Goal: Information Seeking & Learning: Check status

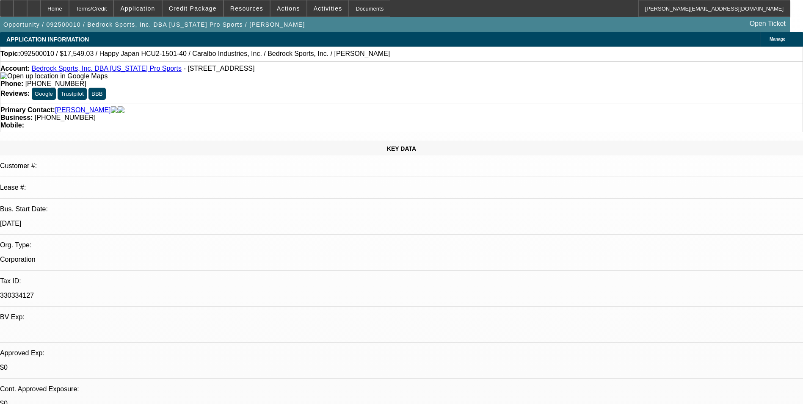
select select "0"
select select "2"
select select "0.1"
select select "4"
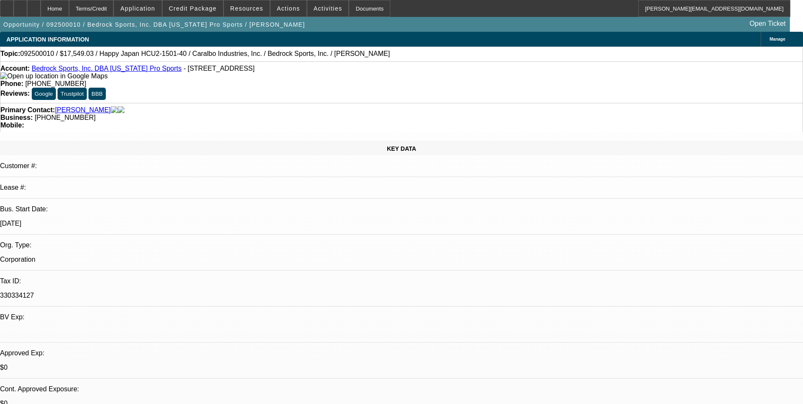
select select "0"
select select "2"
select select "0.1"
select select "4"
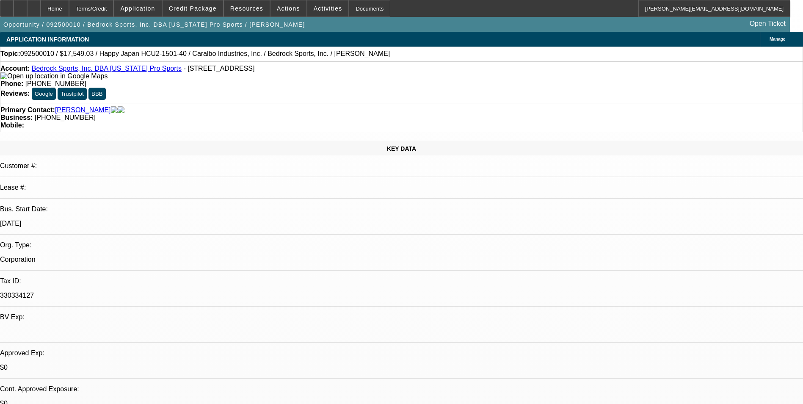
select select "0"
select select "2"
select select "0.1"
select select "4"
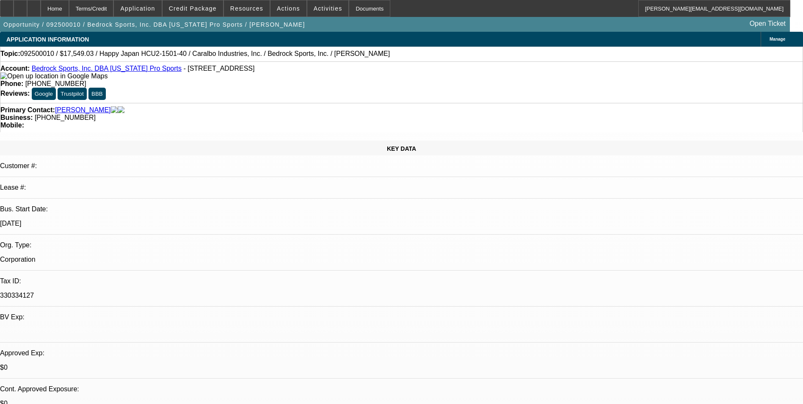
select select "0"
select select "2"
select select "0.1"
select select "4"
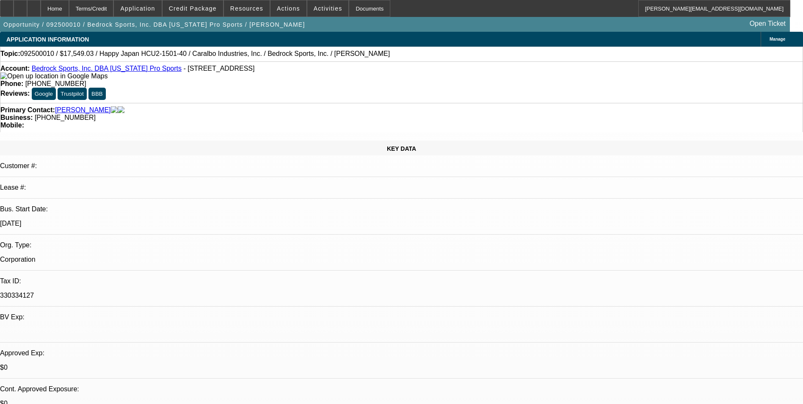
scroll to position [42, 0]
click at [34, 6] on icon at bounding box center [34, 6] width 0 height 0
select select "0"
select select "2"
select select "0.1"
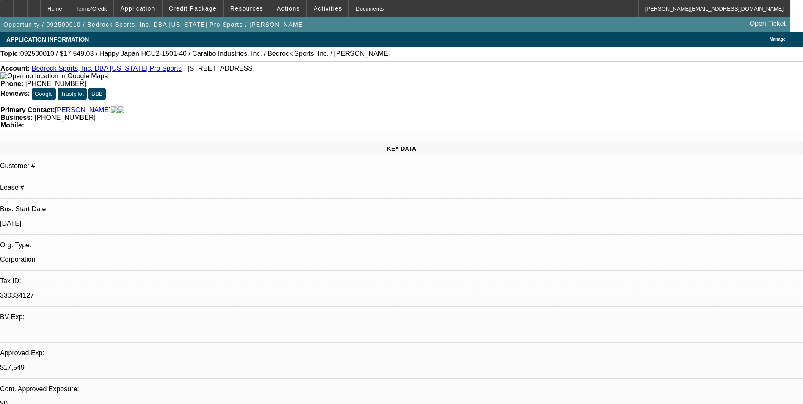
select select "0"
select select "2"
select select "0.1"
select select "0"
select select "2"
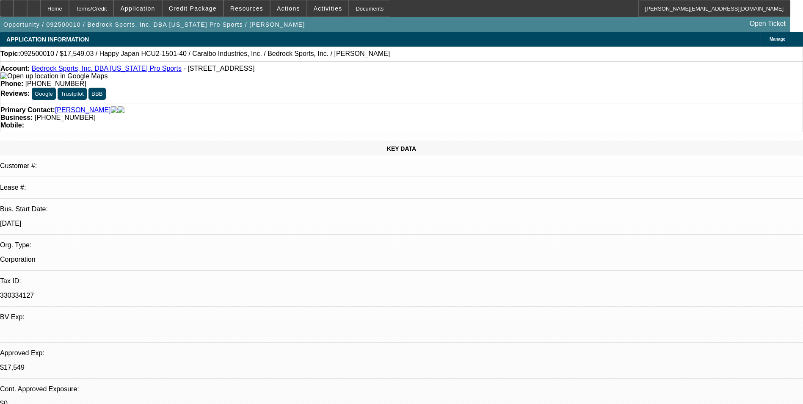
select select "0.1"
select select "0"
select select "2"
select select "0.1"
select select "1"
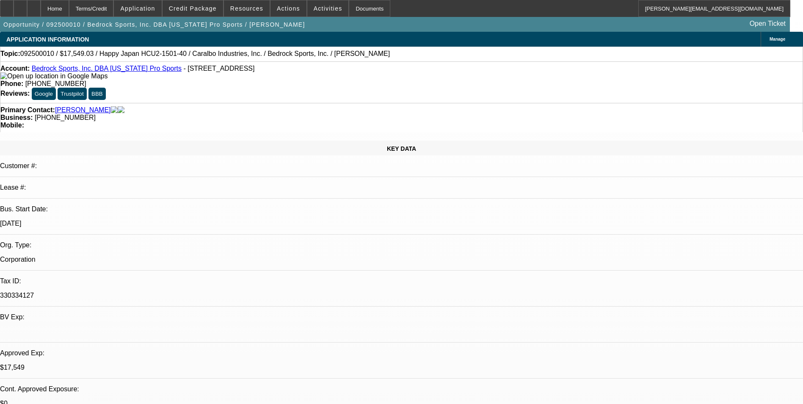
select select "2"
select select "4"
select select "1"
select select "2"
select select "4"
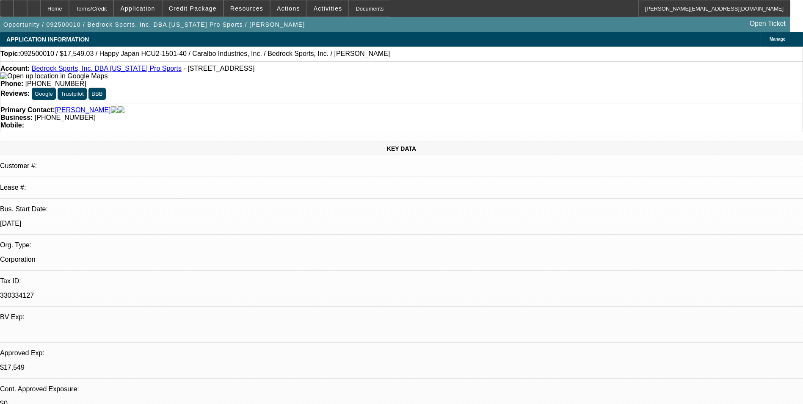
select select "1"
select select "2"
select select "4"
select select "1"
select select "2"
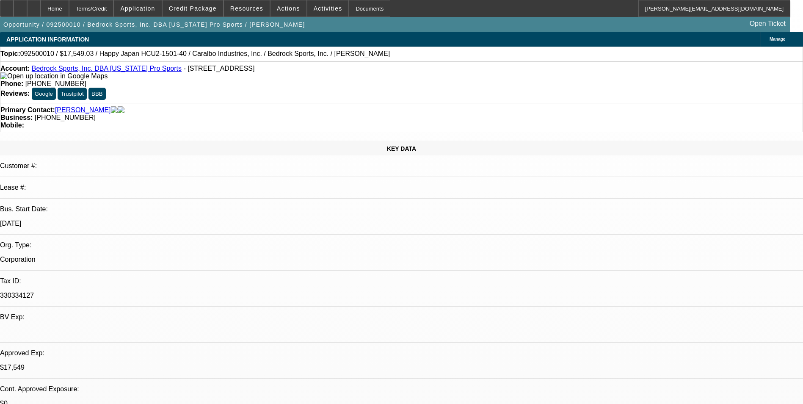
select select "4"
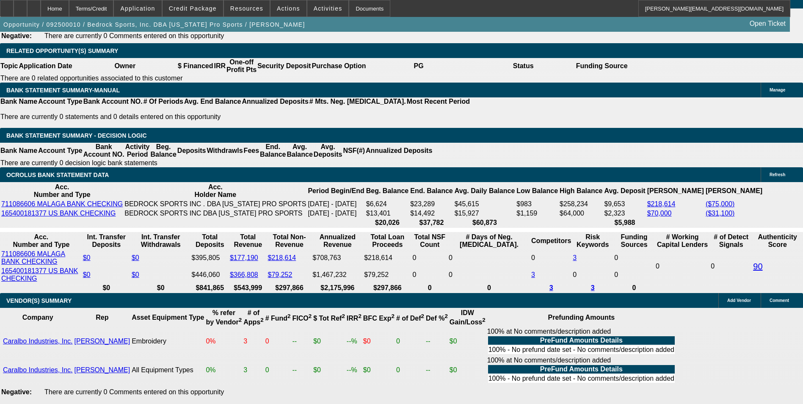
scroll to position [1396, 0]
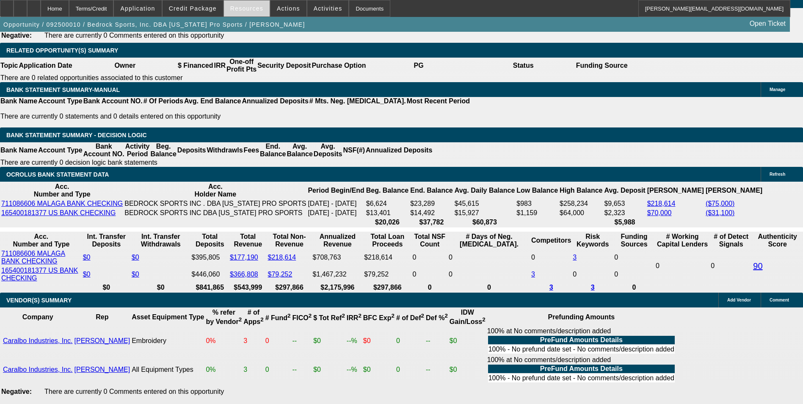
click at [243, 14] on span at bounding box center [247, 8] width 46 height 20
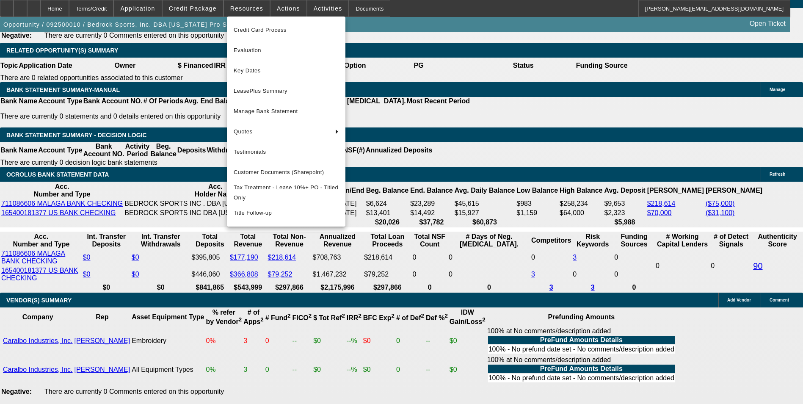
click at [280, 10] on div at bounding box center [401, 202] width 803 height 404
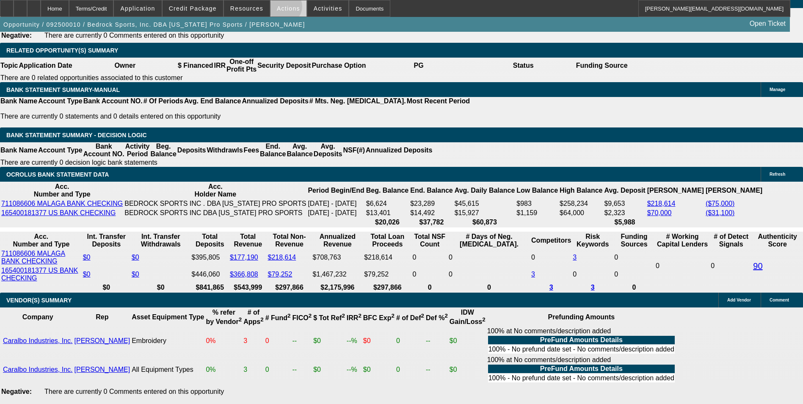
click at [280, 8] on span "Actions" at bounding box center [288, 8] width 23 height 7
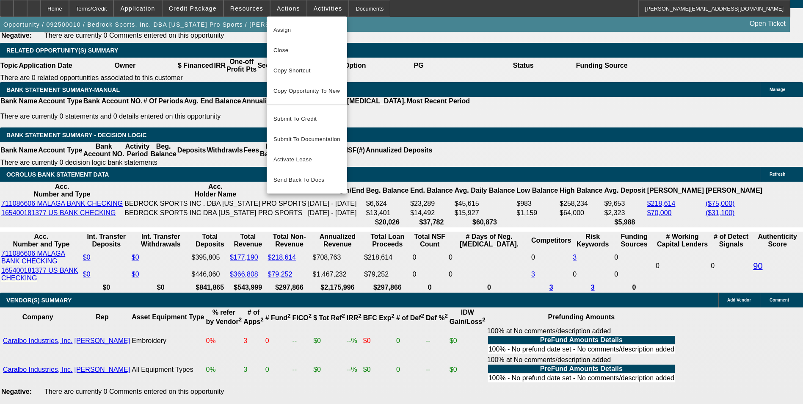
click at [342, 8] on div at bounding box center [401, 202] width 803 height 404
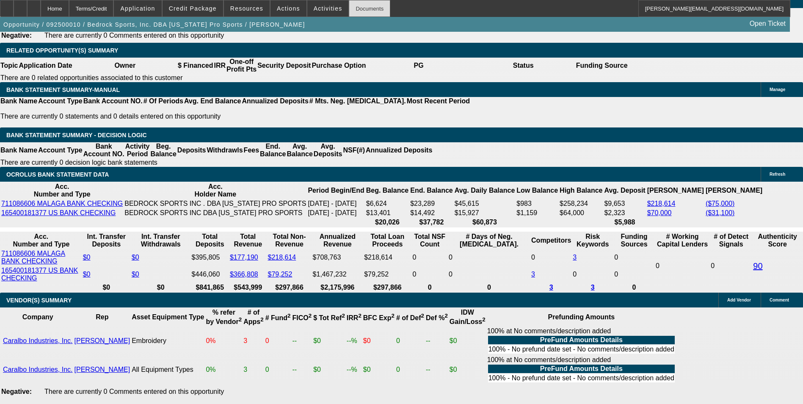
click at [349, 7] on div "Documents" at bounding box center [369, 8] width 41 height 17
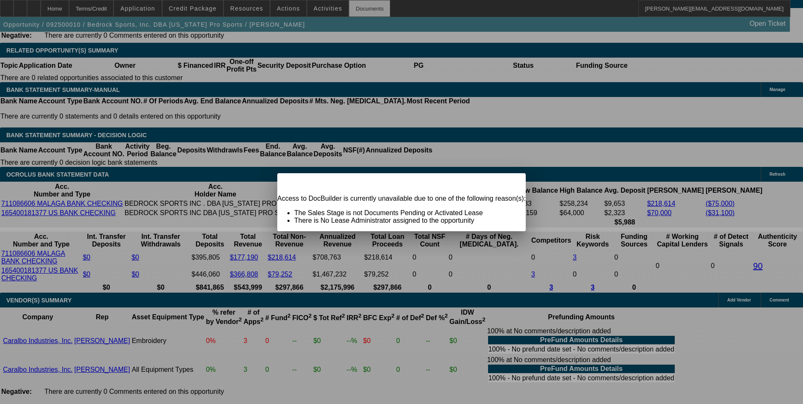
scroll to position [0, 0]
drag, startPoint x: 490, startPoint y: 187, endPoint x: 485, endPoint y: 175, distance: 13.1
click at [509, 183] on span "Close" at bounding box center [514, 180] width 11 height 5
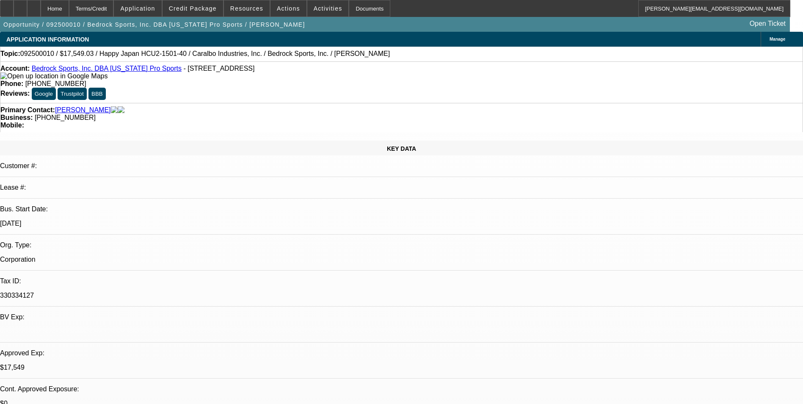
scroll to position [1396, 0]
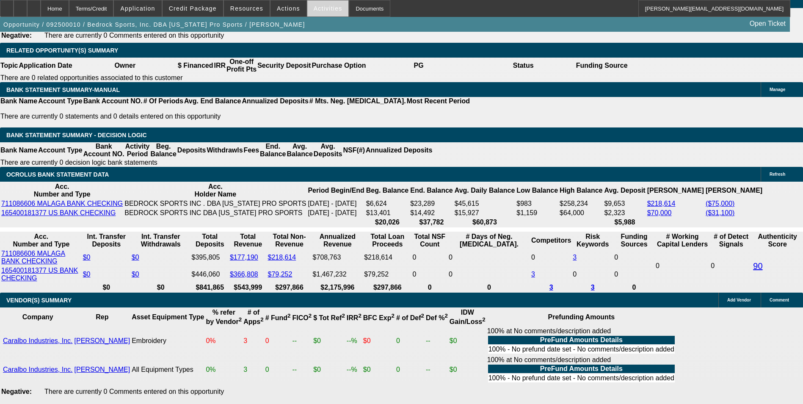
click at [321, 9] on span "Activities" at bounding box center [328, 8] width 29 height 7
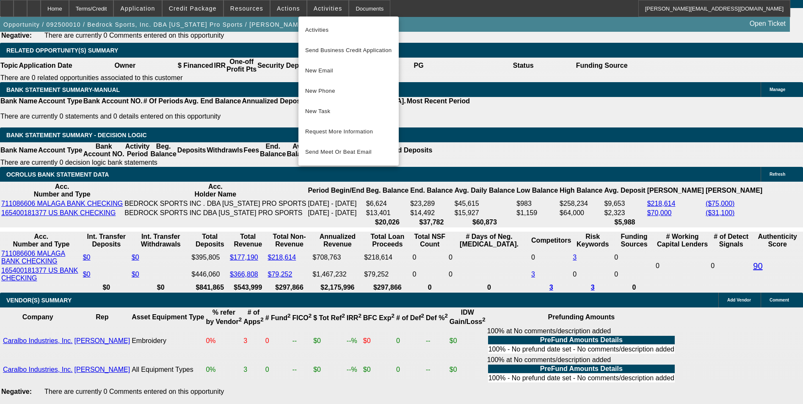
click at [279, 10] on div at bounding box center [401, 202] width 803 height 404
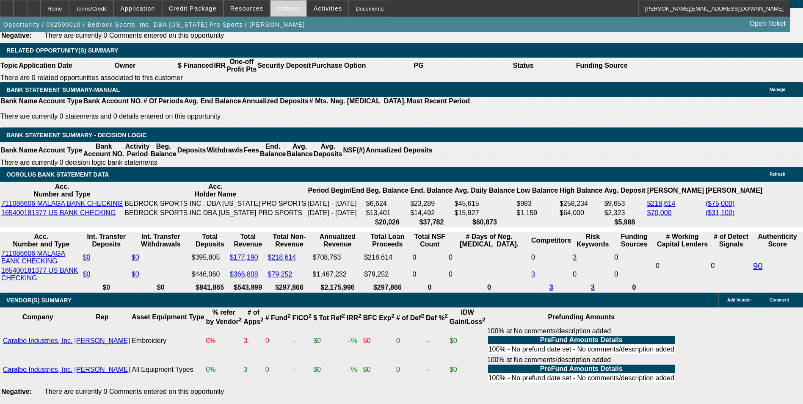
click at [279, 8] on span "Actions" at bounding box center [288, 8] width 23 height 7
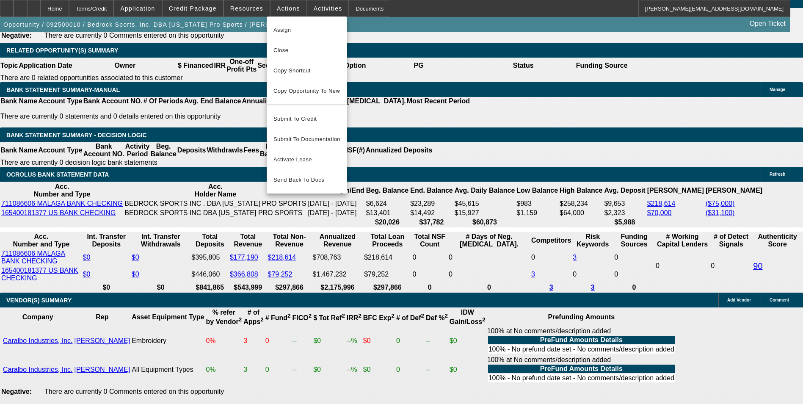
click at [257, 10] on div at bounding box center [401, 202] width 803 height 404
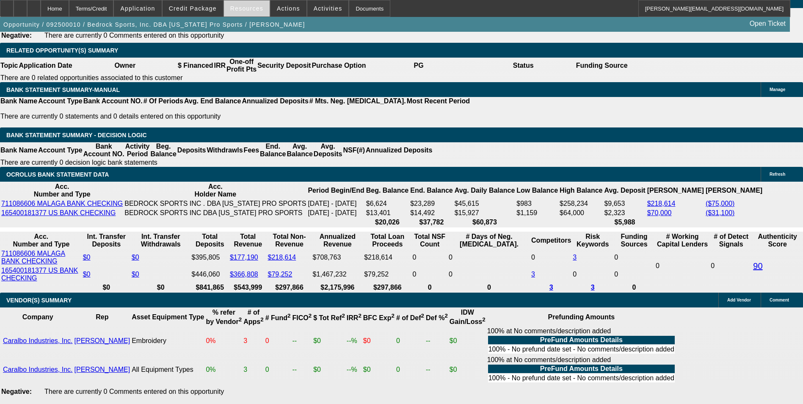
click at [252, 9] on span "Resources" at bounding box center [246, 8] width 33 height 7
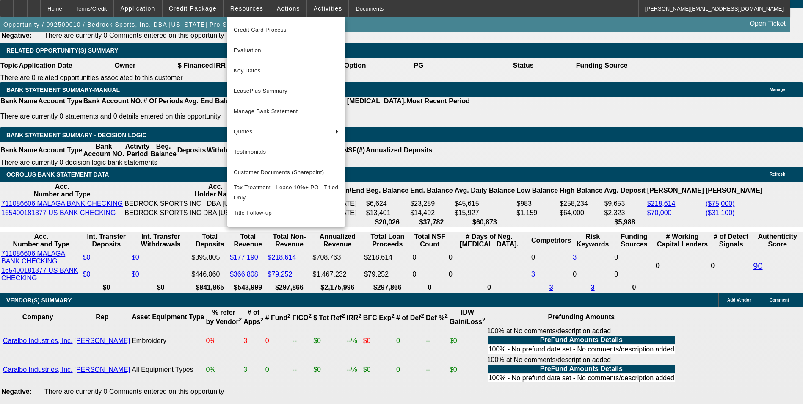
click at [84, 85] on div at bounding box center [401, 202] width 803 height 404
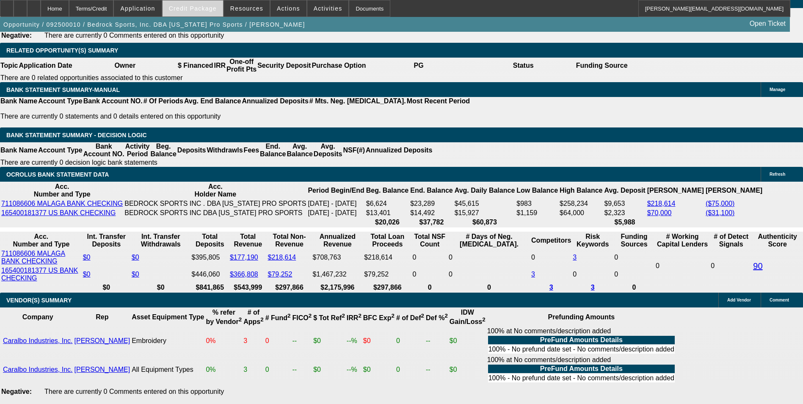
click at [204, 11] on span "Credit Package" at bounding box center [193, 8] width 48 height 7
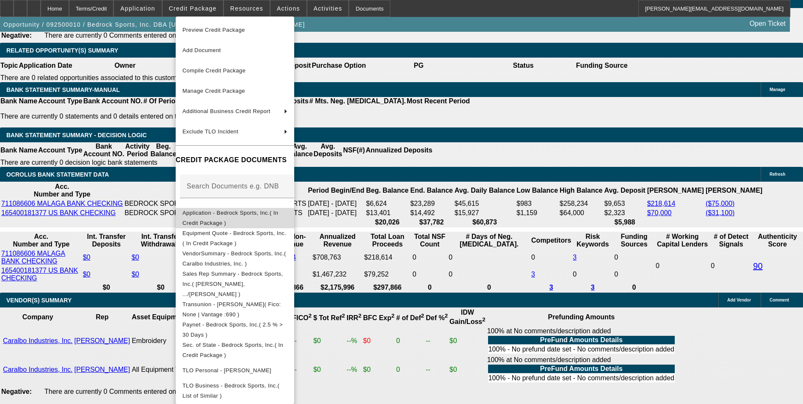
click at [267, 216] on span "Application - Bedrock Sports, Inc.( In Credit Package )" at bounding box center [230, 217] width 96 height 17
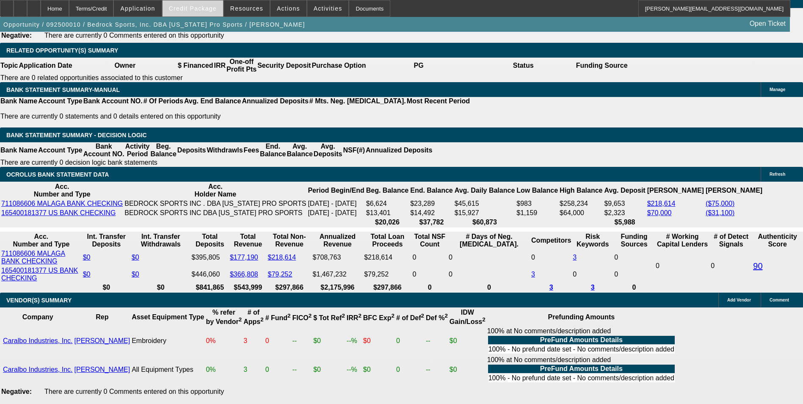
click at [201, 11] on span "Credit Package" at bounding box center [193, 8] width 48 height 7
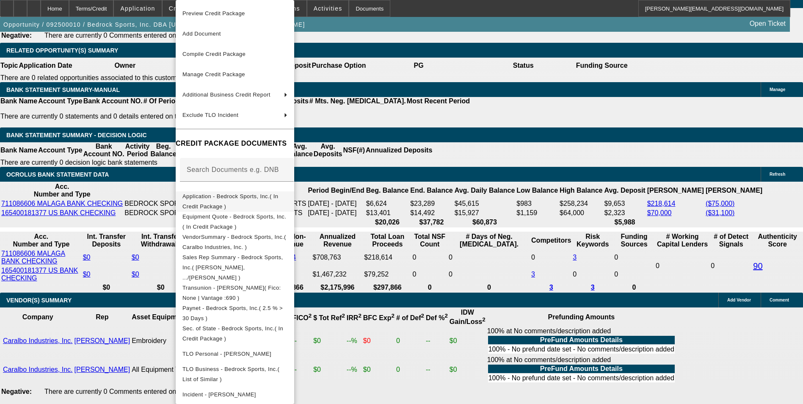
click at [268, 195] on span "Application - Bedrock Sports, Inc.( In Credit Package )" at bounding box center [230, 201] width 96 height 17
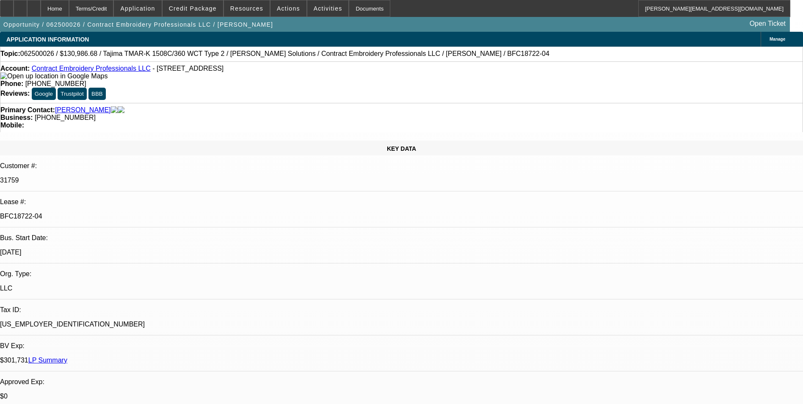
select select "0"
select select "2"
select select "0.1"
select select "0"
select select "2"
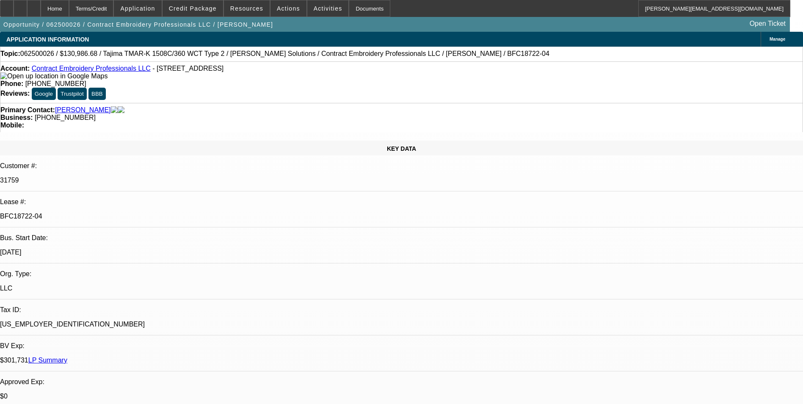
select select "0.1"
select select "0"
select select "2"
select select "0.1"
select select "0"
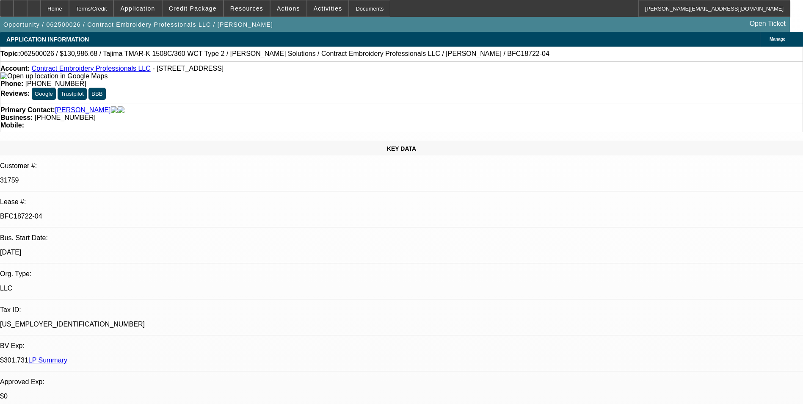
select select "2"
select select "0.1"
select select "1"
select select "2"
select select "4"
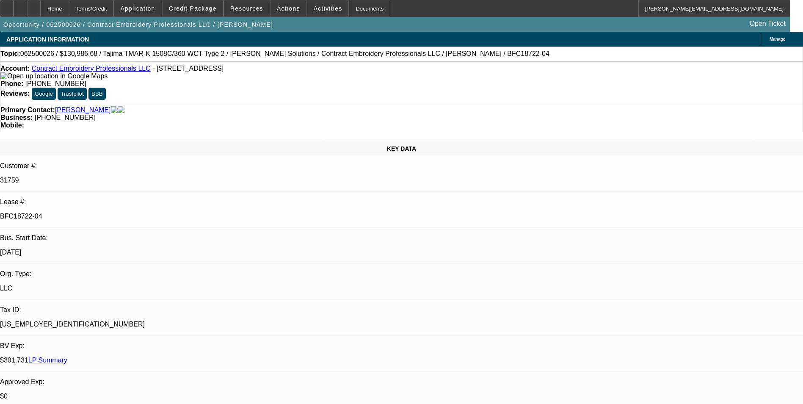
select select "1"
select select "2"
select select "4"
select select "1"
select select "2"
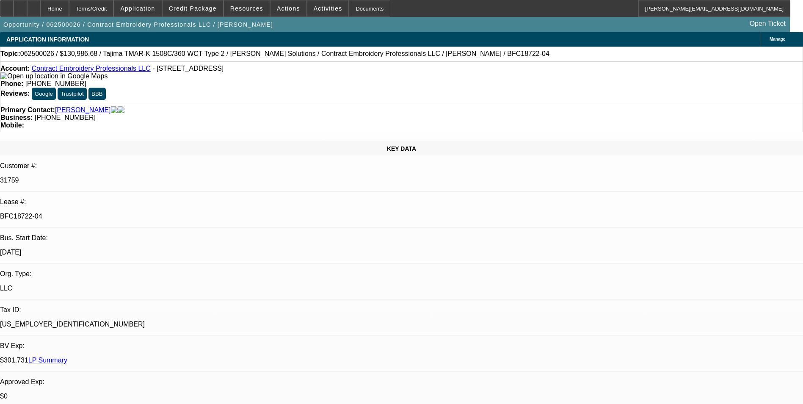
select select "4"
select select "1"
select select "2"
select select "4"
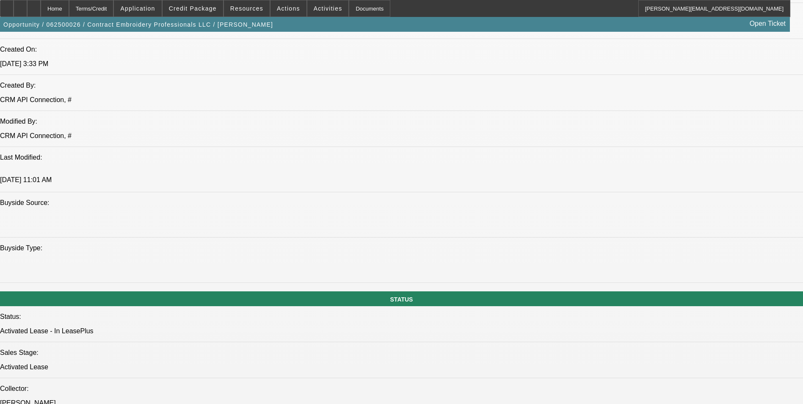
scroll to position [931, 0]
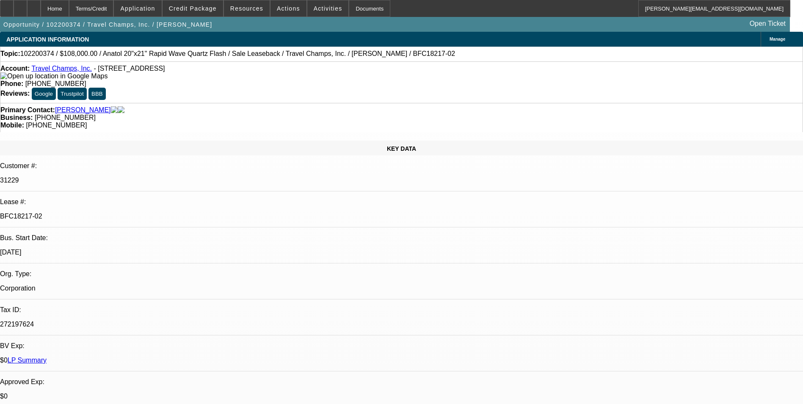
select select "0"
select select "2"
select select "0"
select select "2"
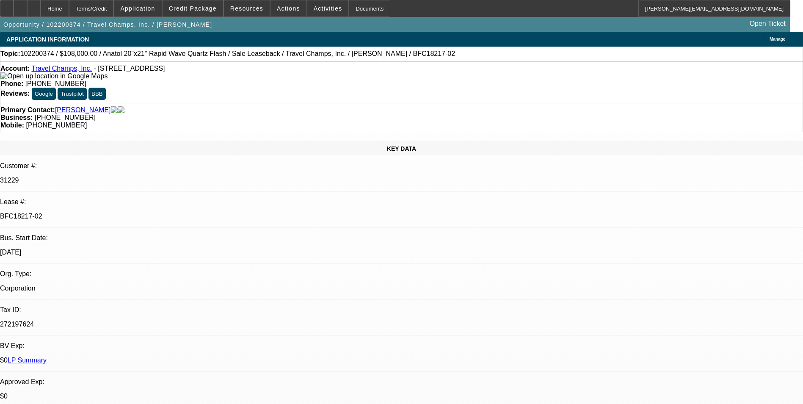
select select "0"
select select "2"
select select "0"
select select "1"
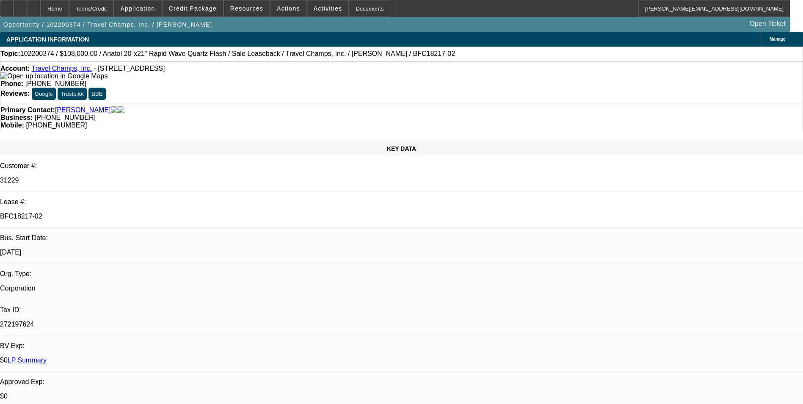
select select "2"
select select "1"
select select "2"
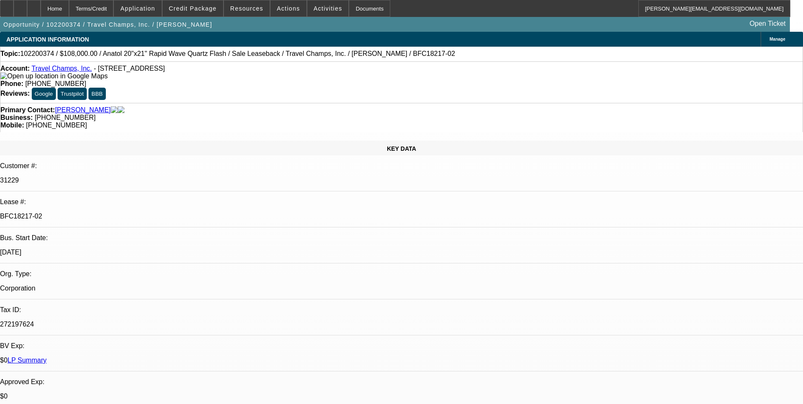
select select "1"
select select "2"
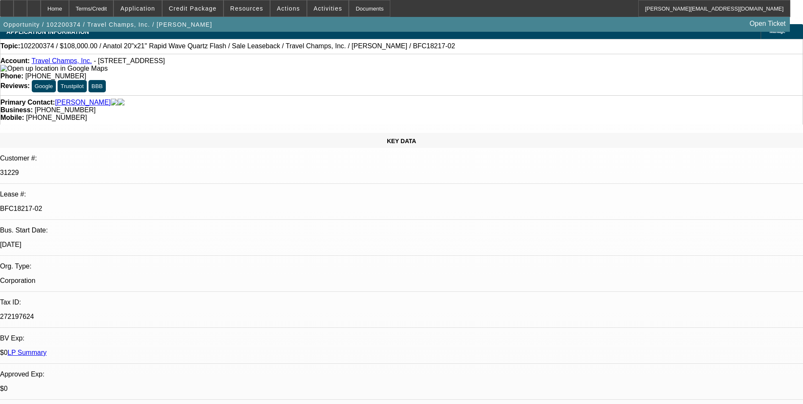
scroll to position [0, 0]
